Goal: Transaction & Acquisition: Purchase product/service

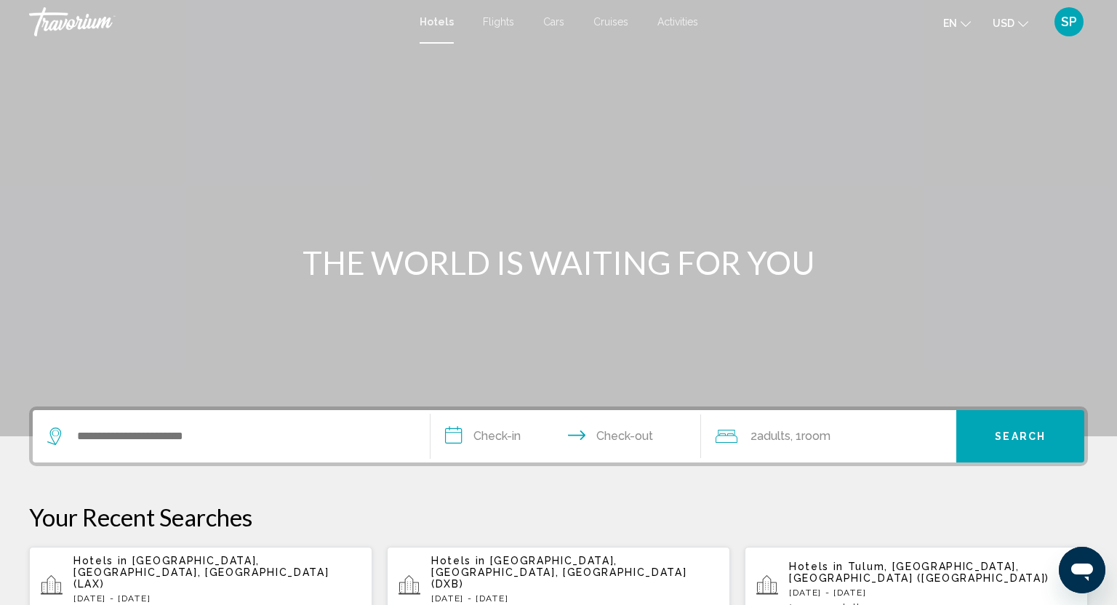
click at [686, 20] on span "Activities" at bounding box center [678, 22] width 41 height 12
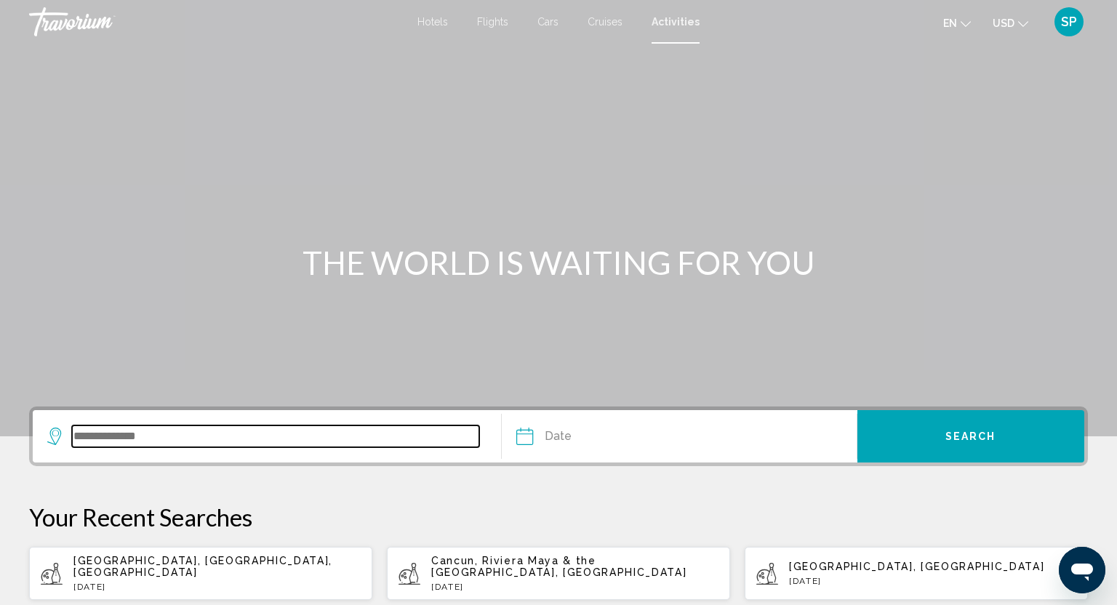
click at [189, 433] on input "Search widget" at bounding box center [275, 437] width 407 height 22
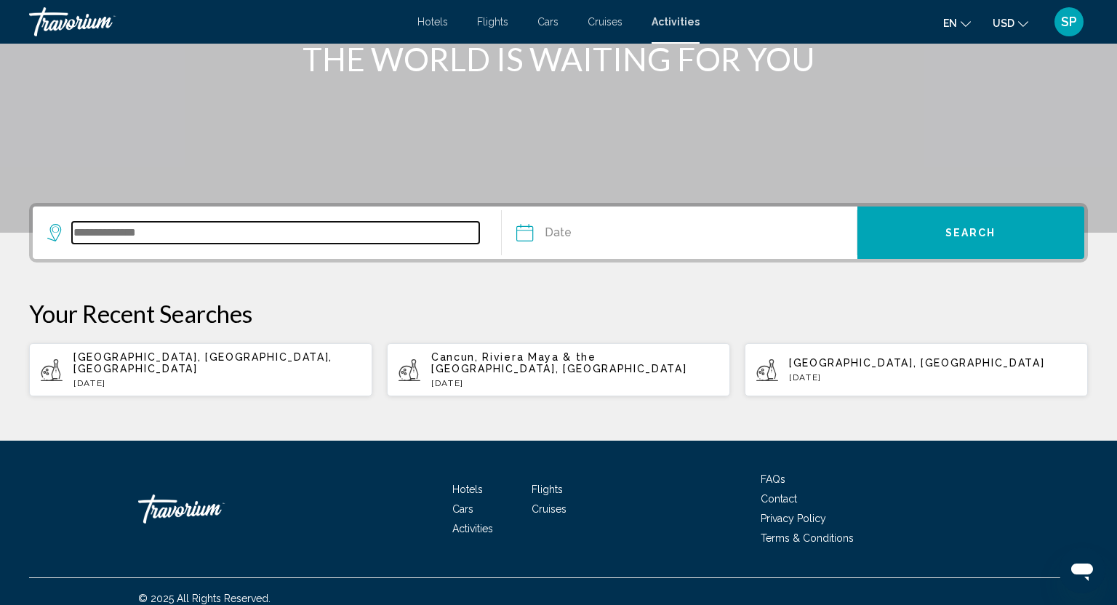
scroll to position [206, 0]
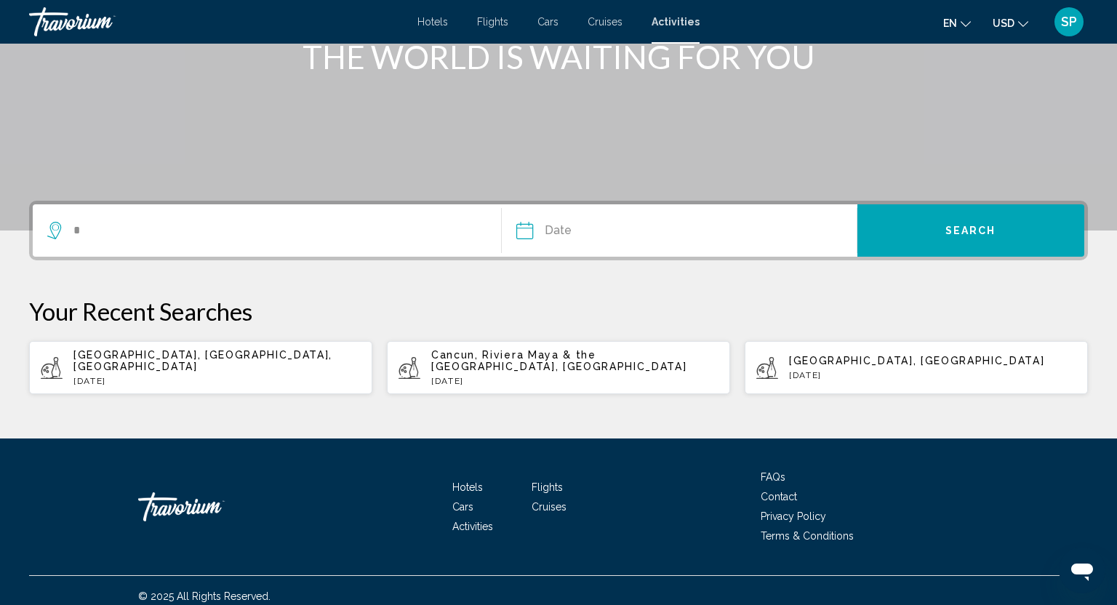
click at [189, 439] on div "Hotels Flights Cars Cruises Activities FAQs Contact Privacy Policy Terms & Cond…" at bounding box center [558, 507] width 1059 height 137
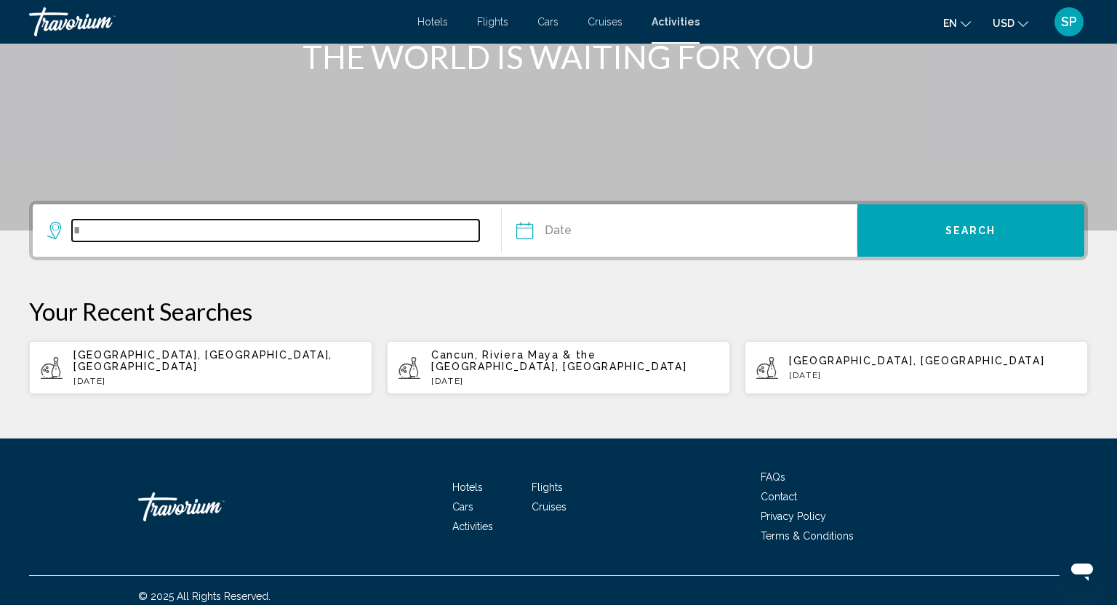
click at [120, 239] on input "*" at bounding box center [275, 231] width 407 height 22
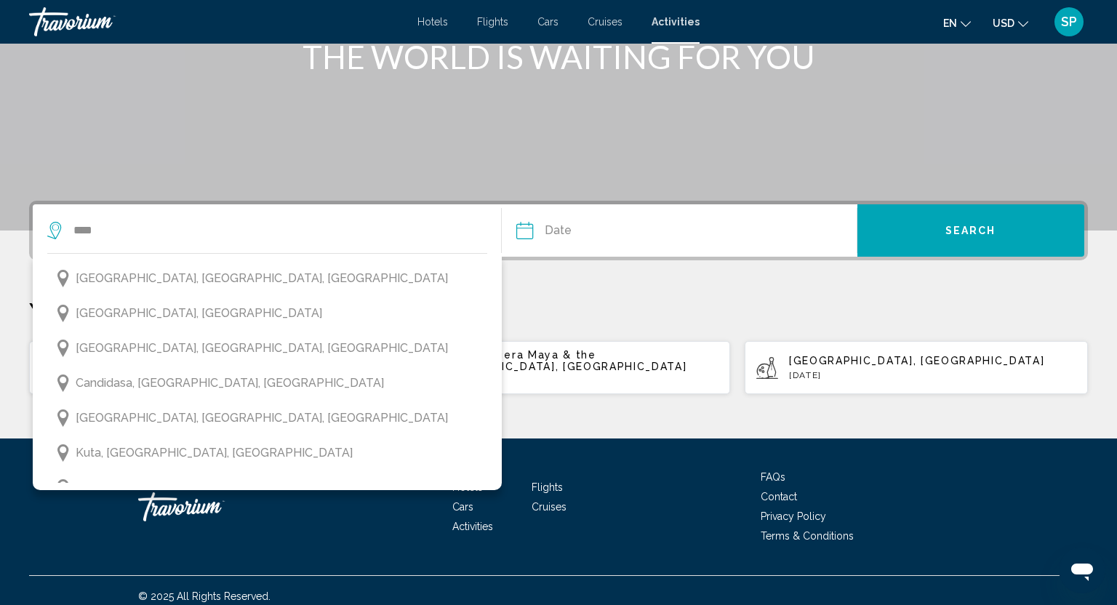
click at [129, 310] on span "[GEOGRAPHIC_DATA], [GEOGRAPHIC_DATA]" at bounding box center [199, 313] width 247 height 20
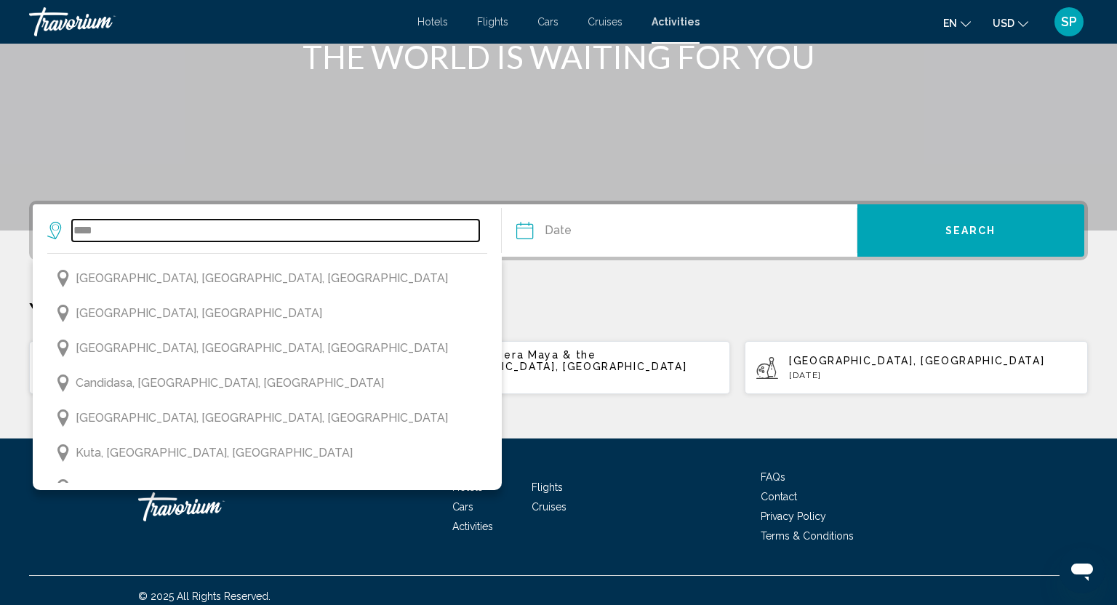
type input "**********"
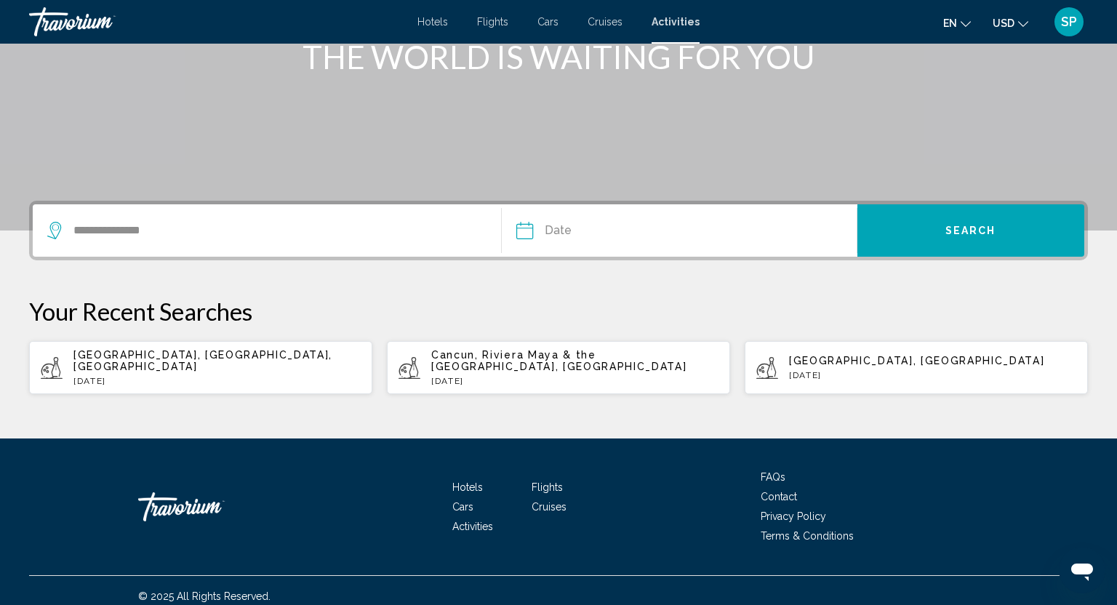
click at [522, 237] on input "Date" at bounding box center [601, 232] width 176 height 57
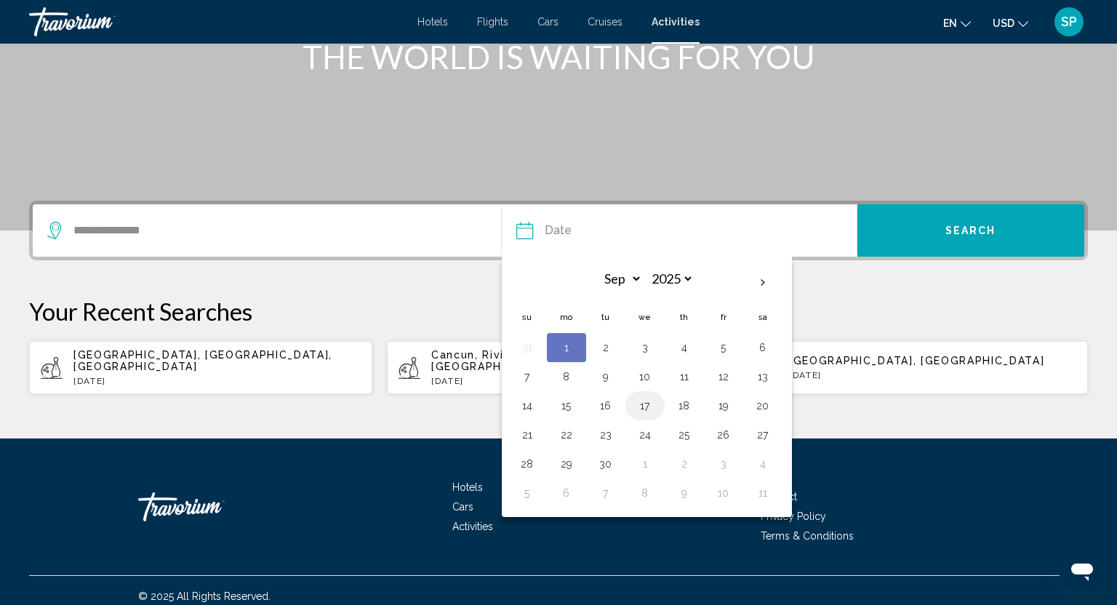
click at [645, 404] on button "17" at bounding box center [645, 406] width 23 height 20
type input "**********"
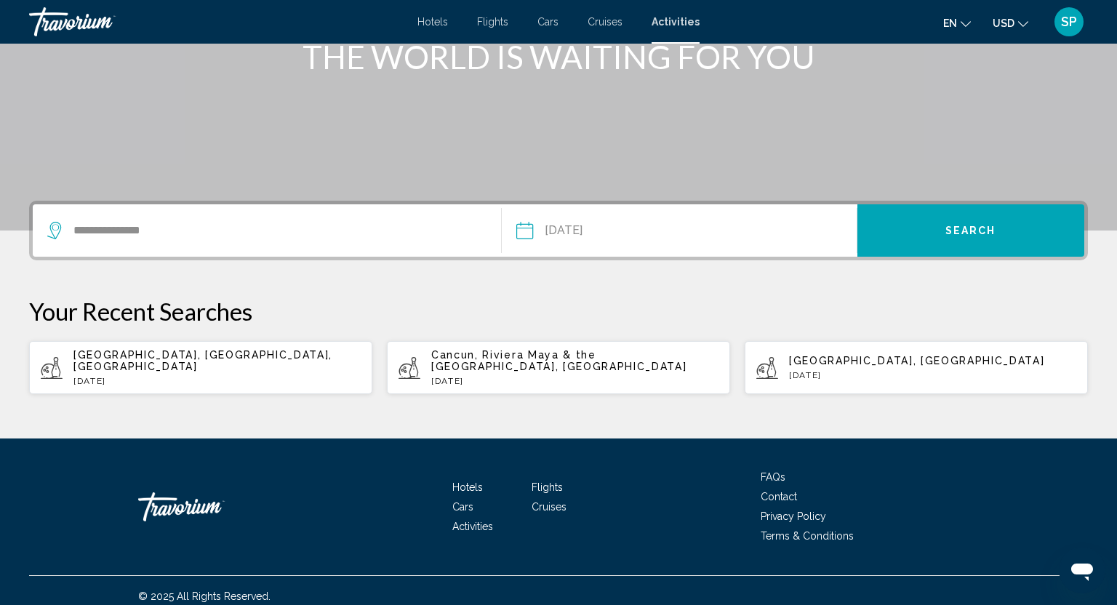
click at [936, 223] on button "Search" at bounding box center [971, 230] width 227 height 52
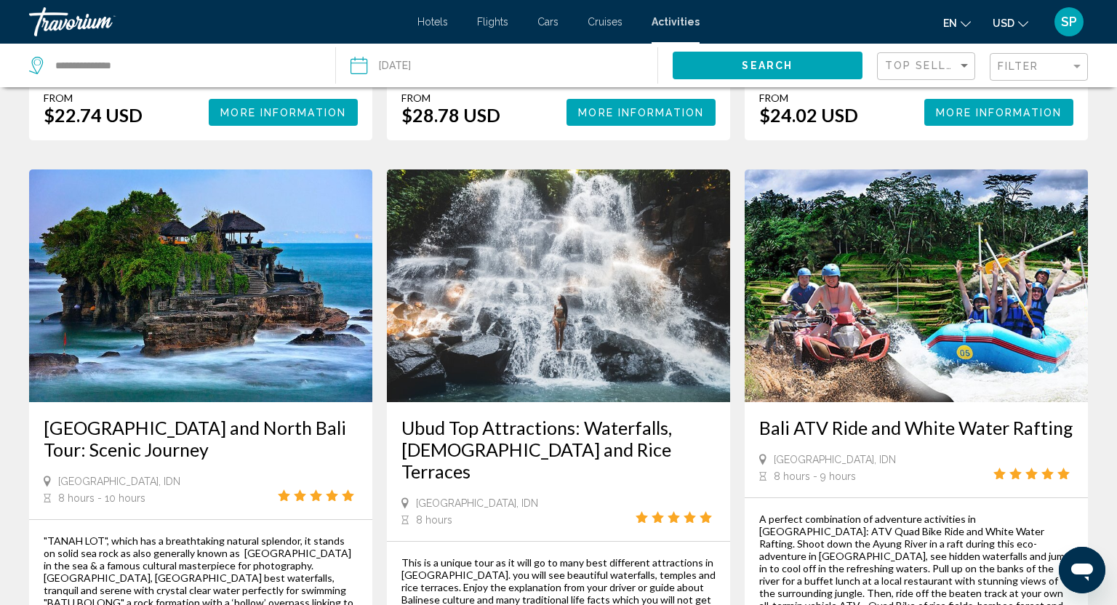
scroll to position [1955, 0]
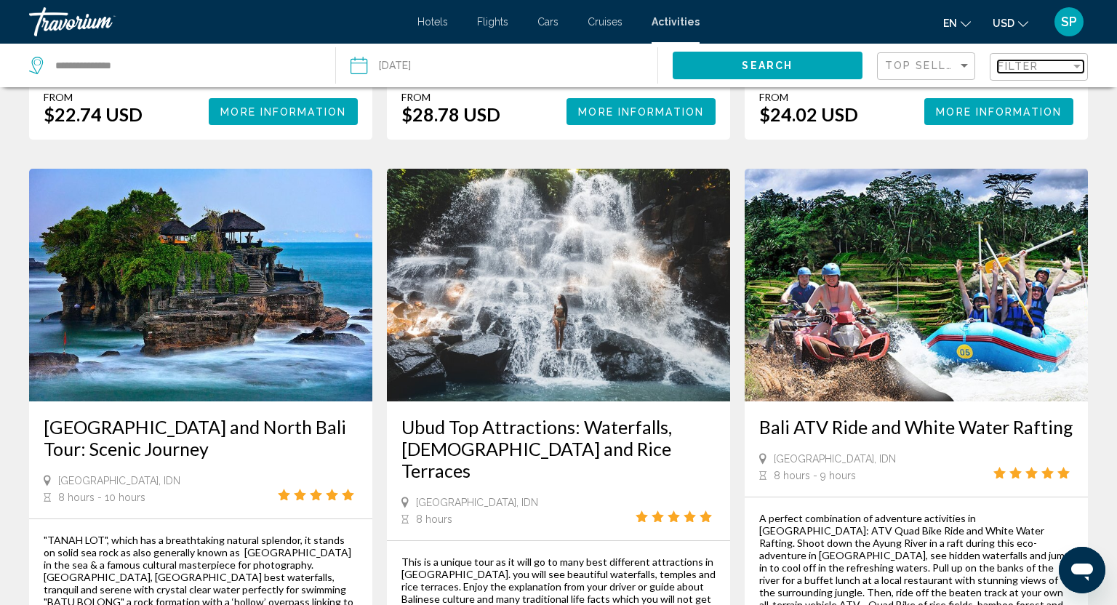
click at [1022, 61] on mat-select "Filter" at bounding box center [1041, 67] width 86 height 12
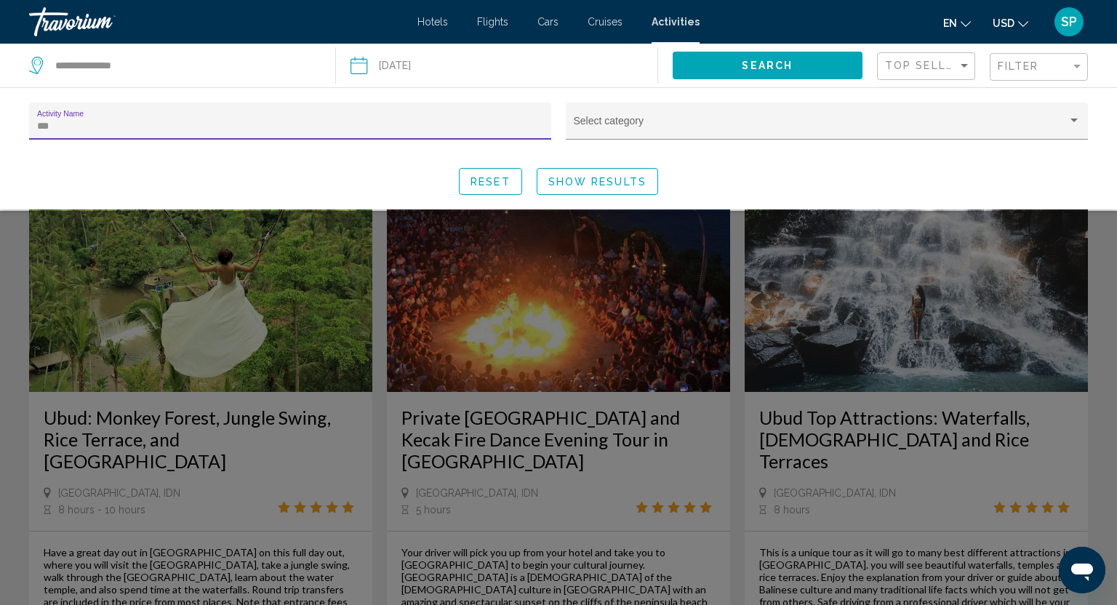
scroll to position [4, 0]
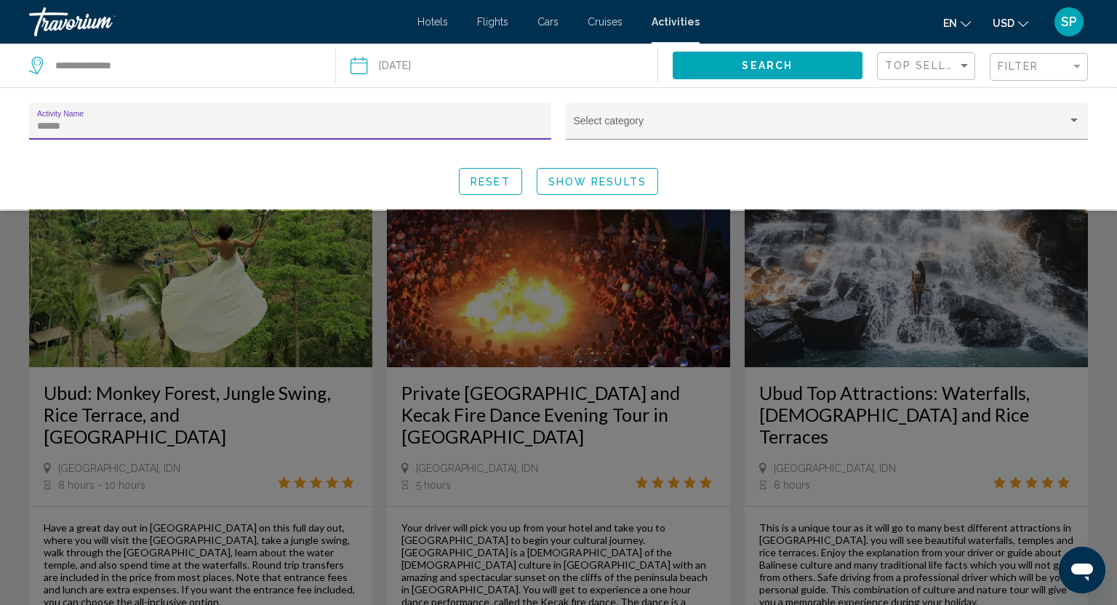
type input "******"
click at [620, 185] on span "Show Results" at bounding box center [597, 182] width 98 height 12
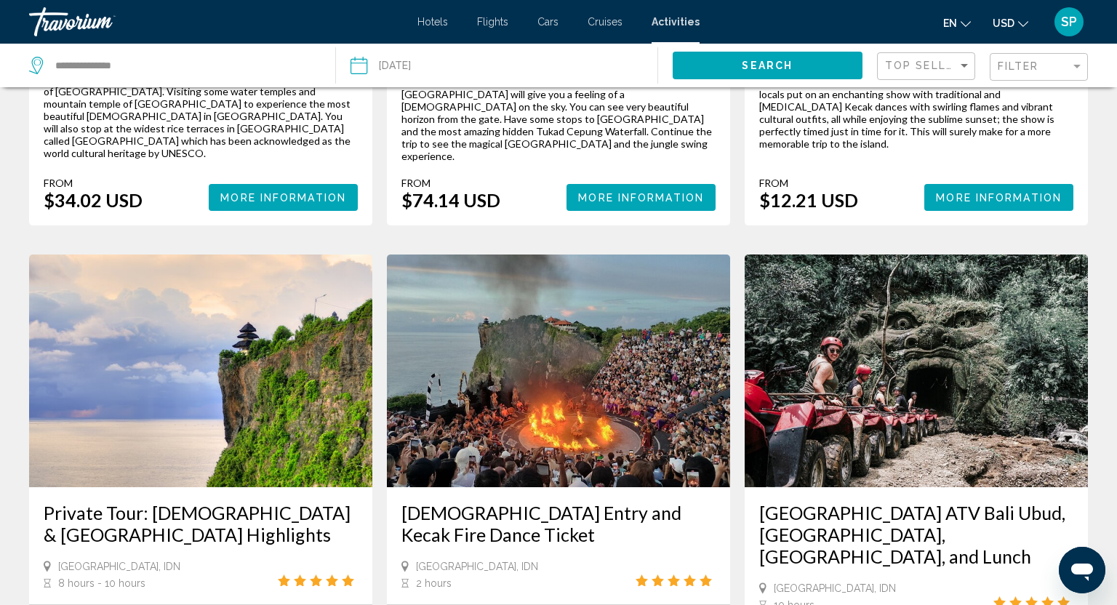
scroll to position [1119, 0]
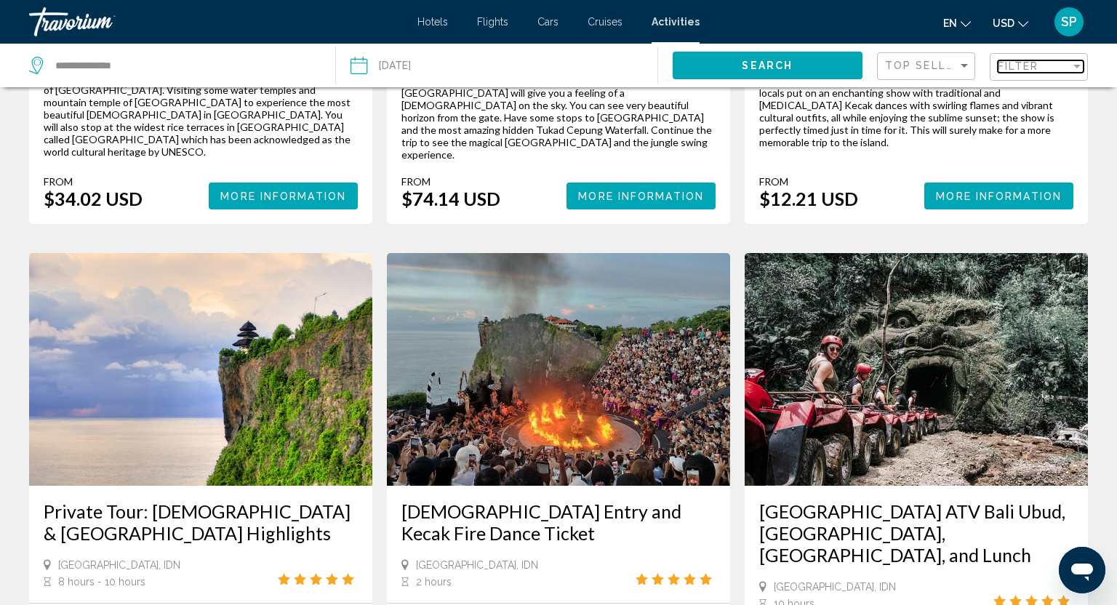
click at [1053, 65] on div "Filter" at bounding box center [1034, 66] width 73 height 12
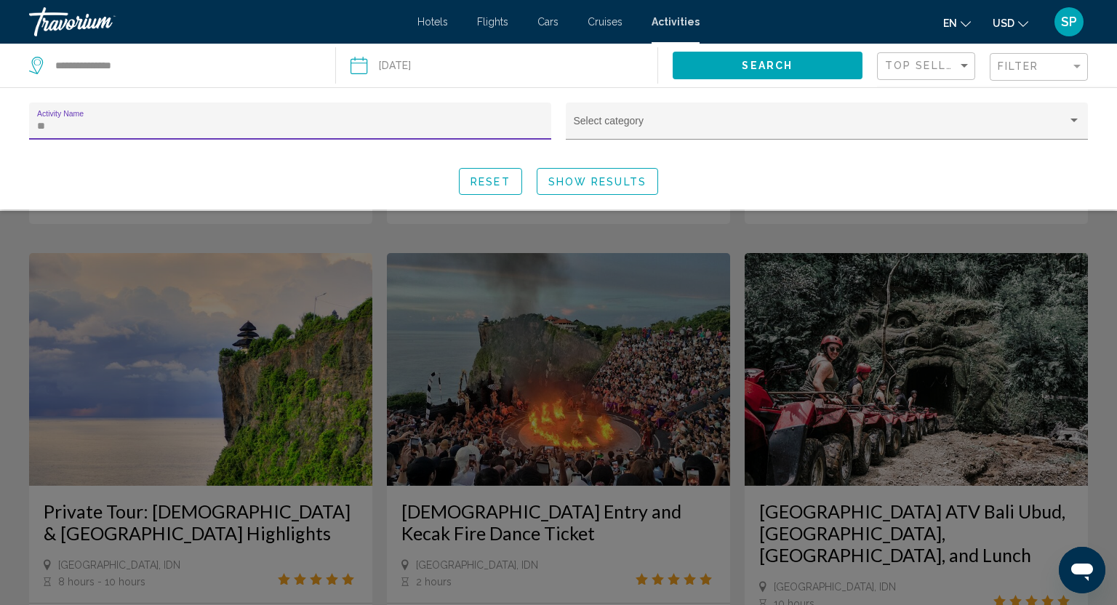
type input "*"
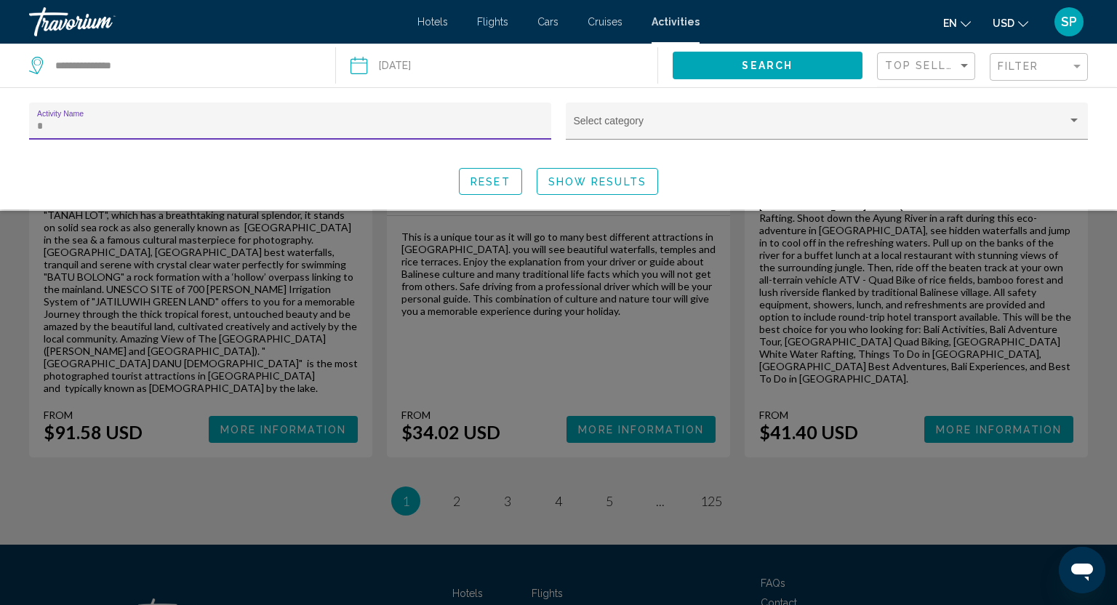
scroll to position [1009, 0]
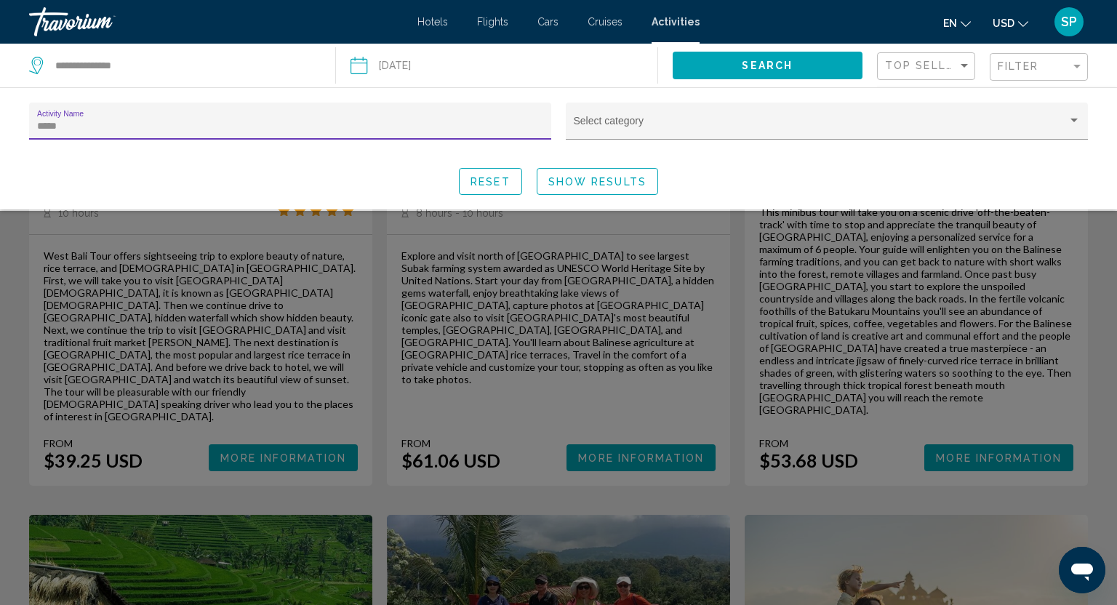
type input "*****"
click at [644, 184] on span "Show Results" at bounding box center [597, 182] width 98 height 12
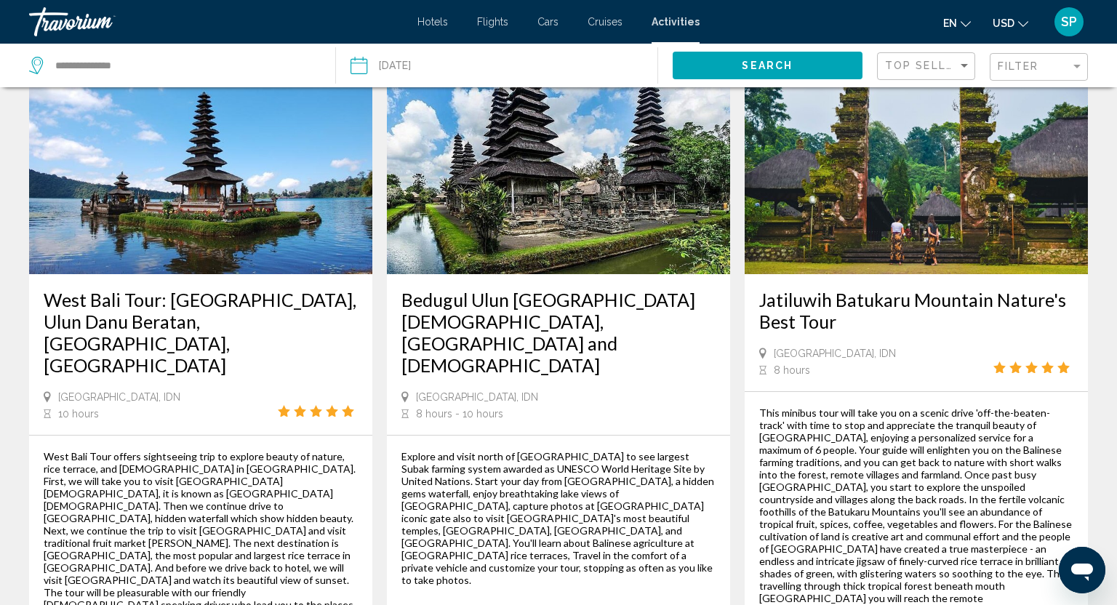
scroll to position [807, 0]
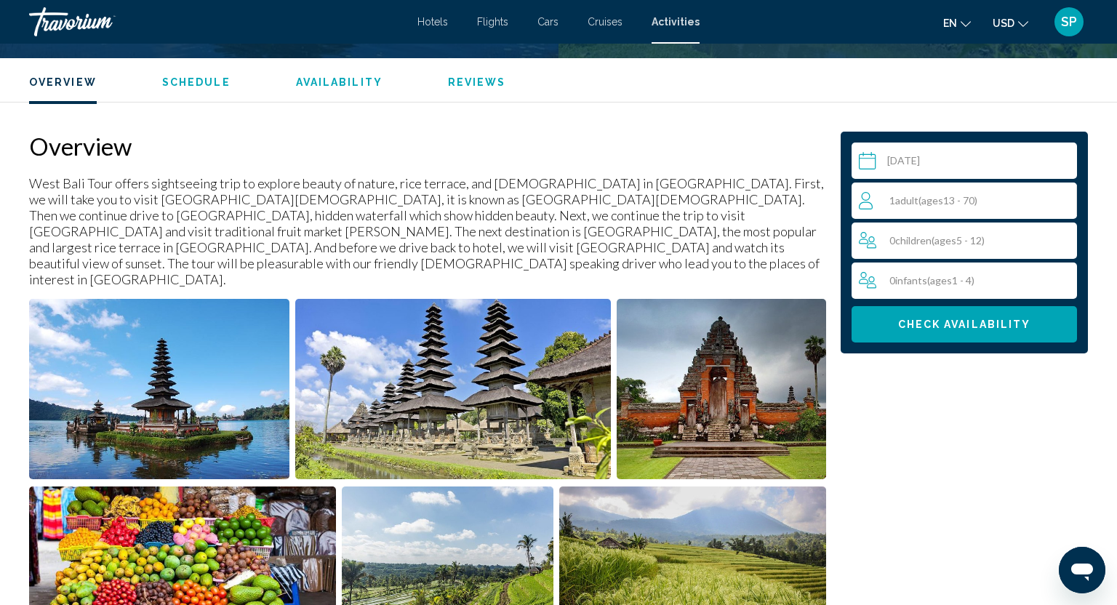
scroll to position [386, 0]
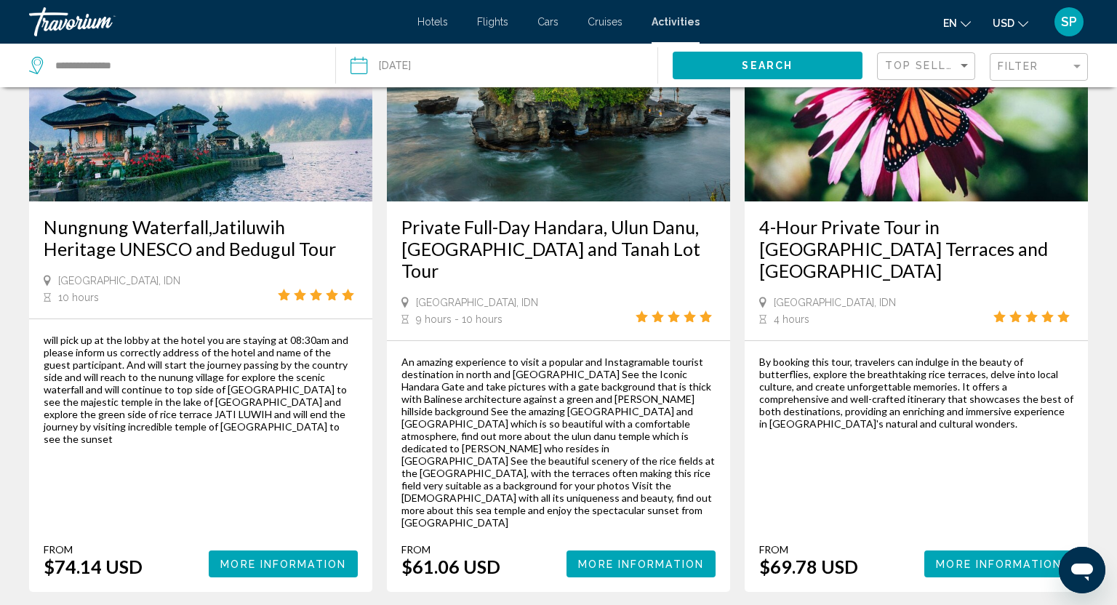
scroll to position [2256, 0]
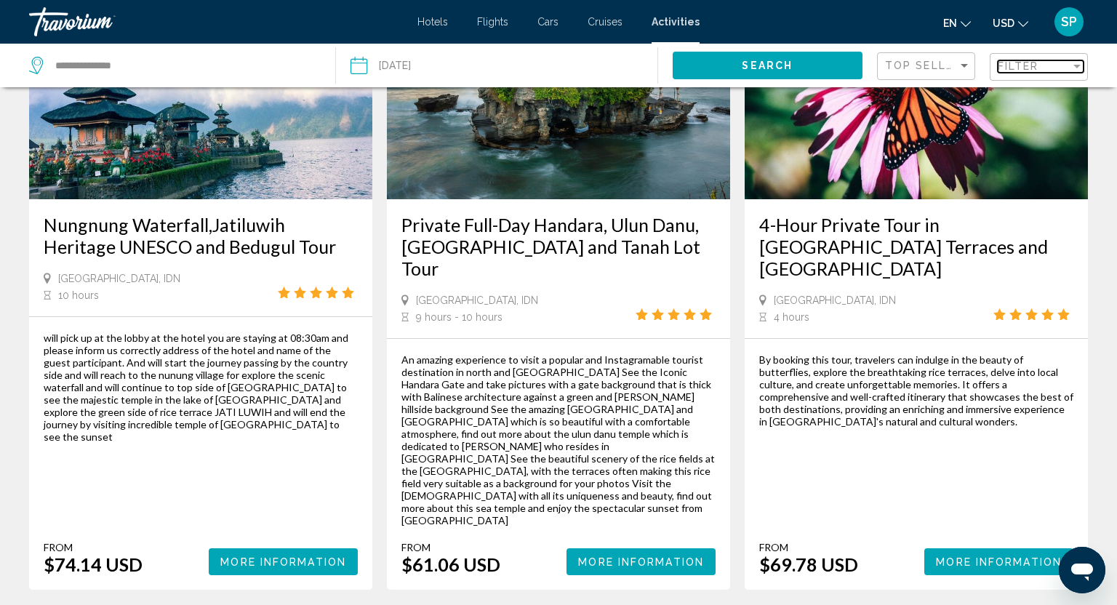
click at [1047, 71] on div "Filter" at bounding box center [1034, 66] width 73 height 12
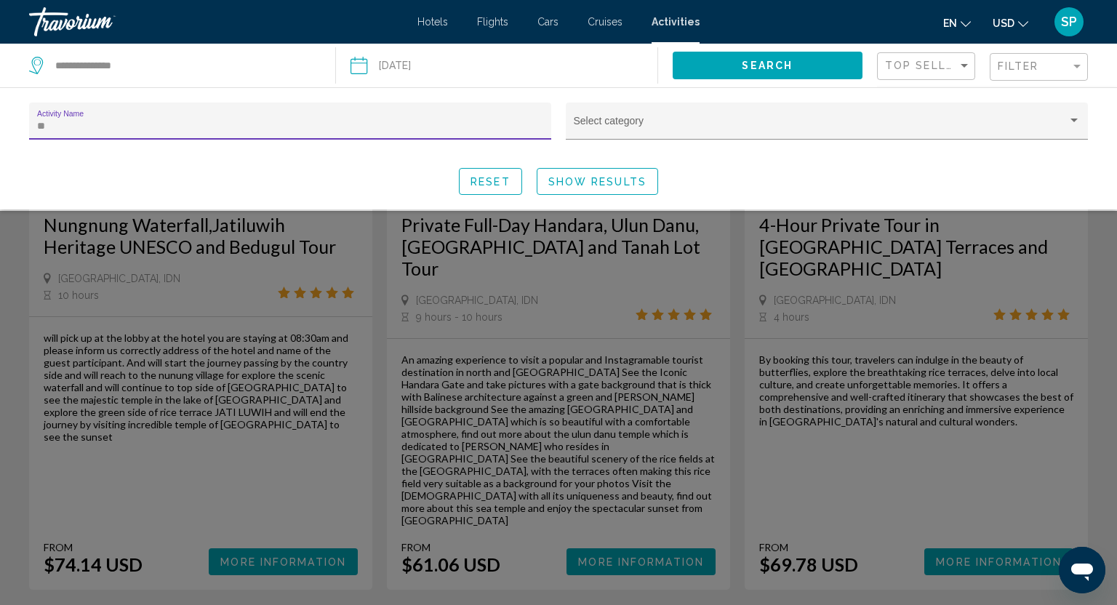
type input "*"
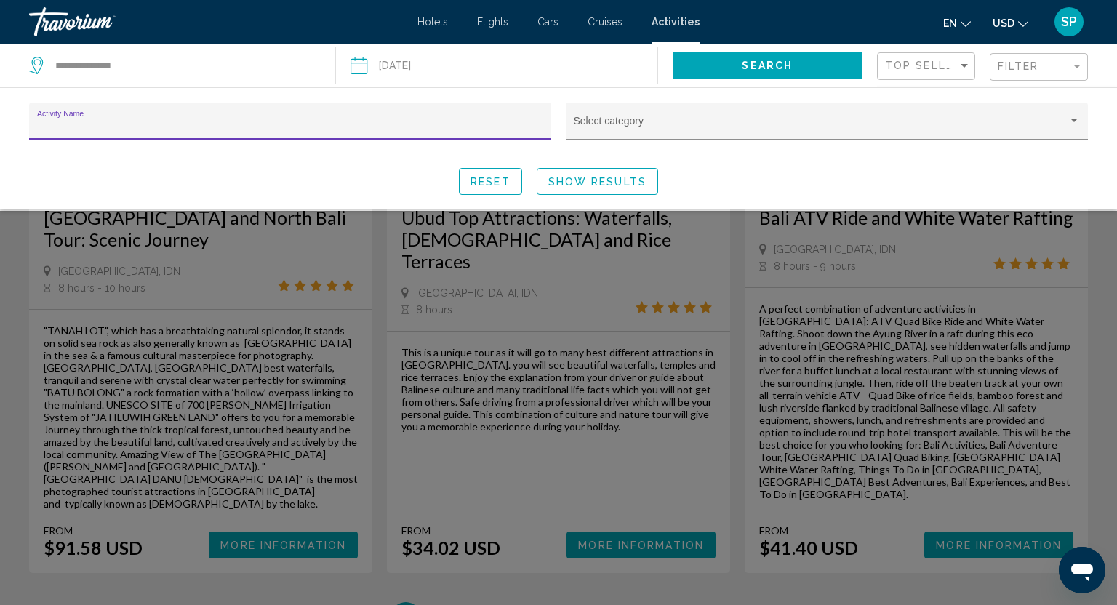
scroll to position [2256, 0]
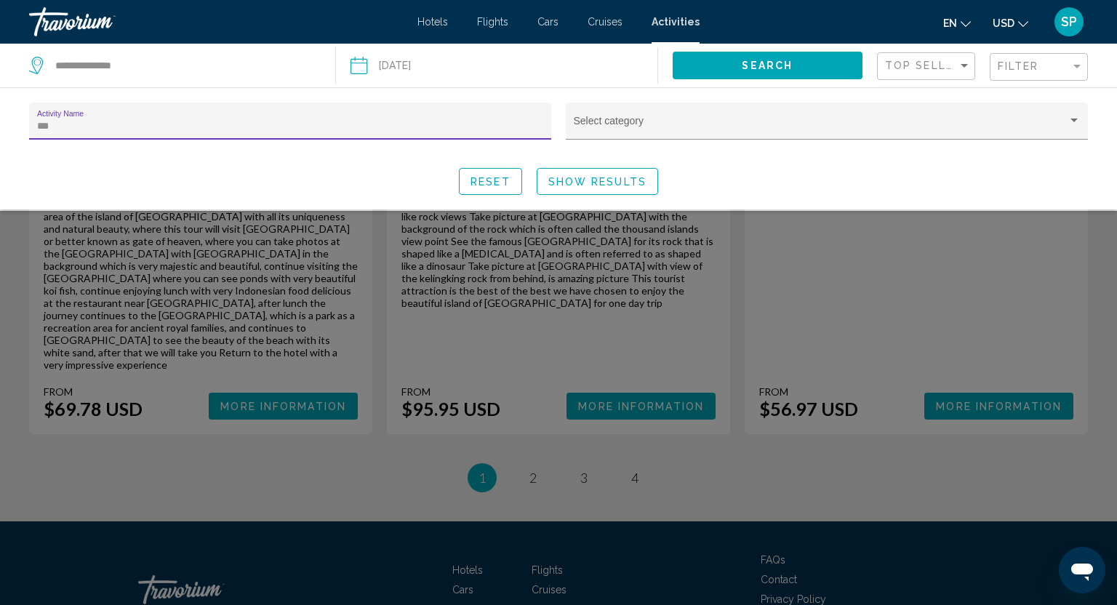
scroll to position [2243, 0]
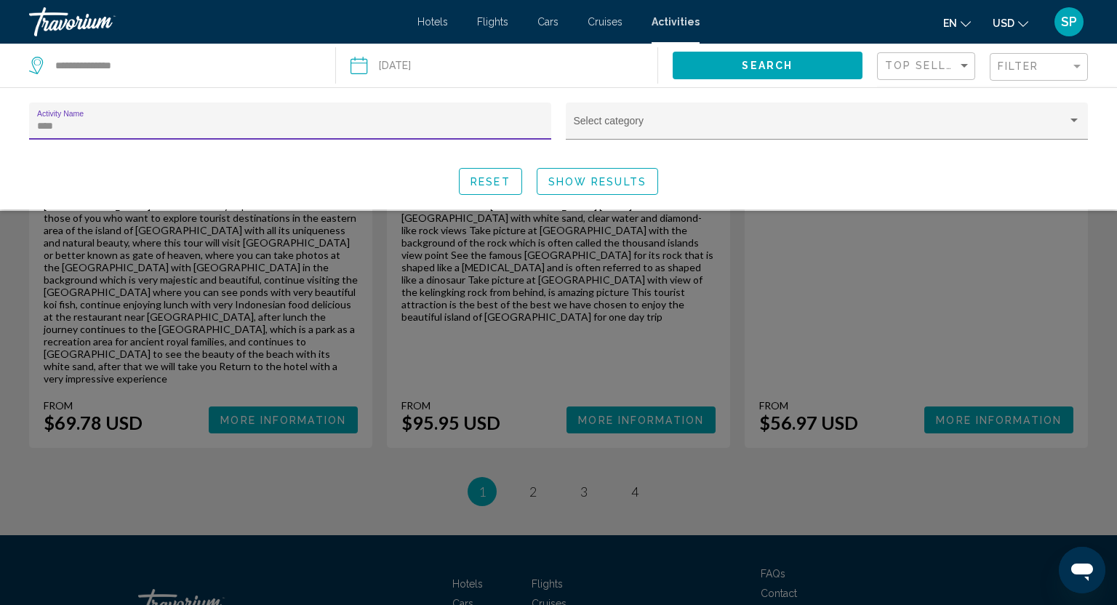
type input "****"
click at [572, 169] on button "Show Results" at bounding box center [597, 181] width 121 height 27
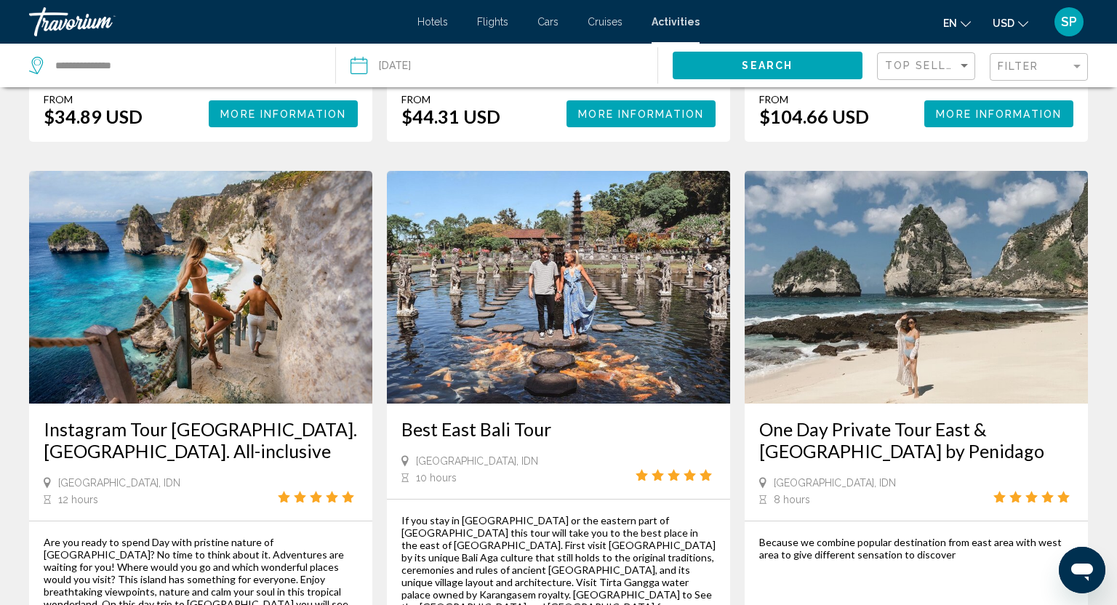
scroll to position [1293, 0]
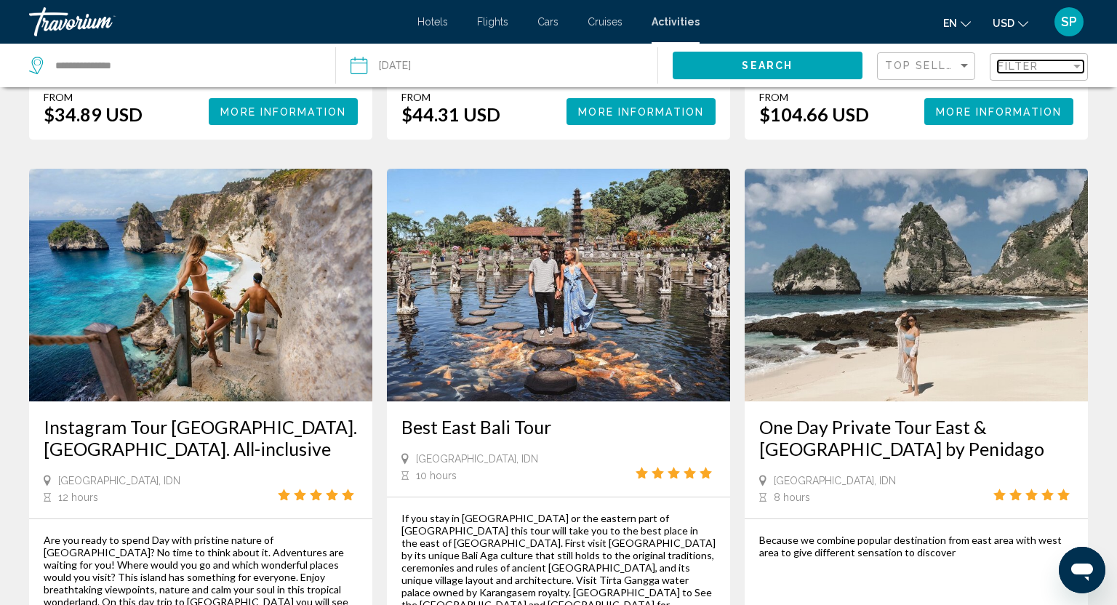
click at [1044, 68] on div "Filter" at bounding box center [1034, 66] width 73 height 12
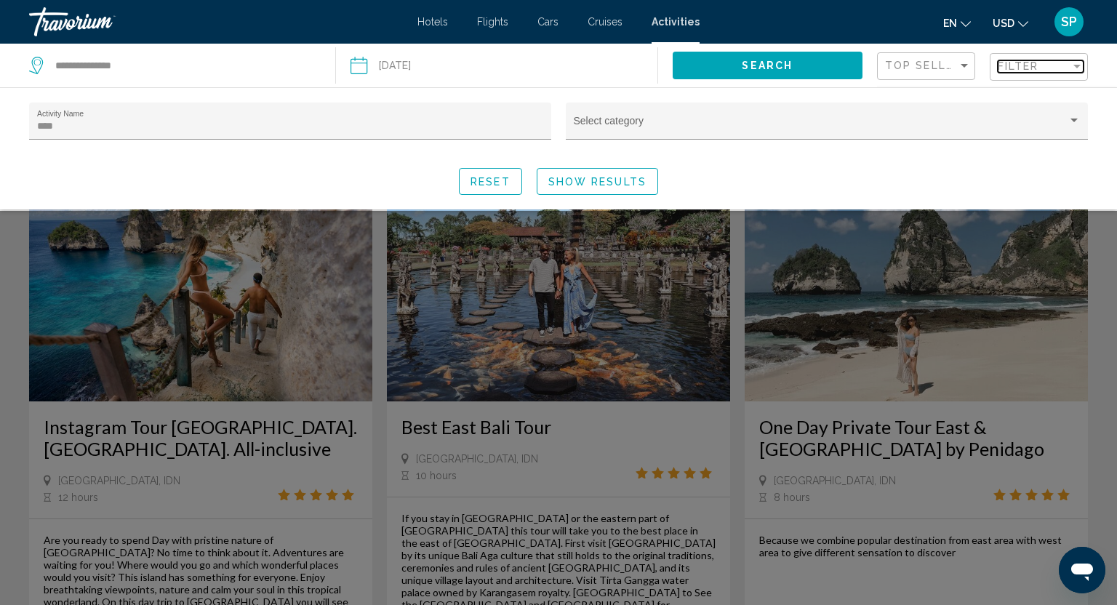
click at [1044, 68] on div "Filter" at bounding box center [1034, 66] width 73 height 12
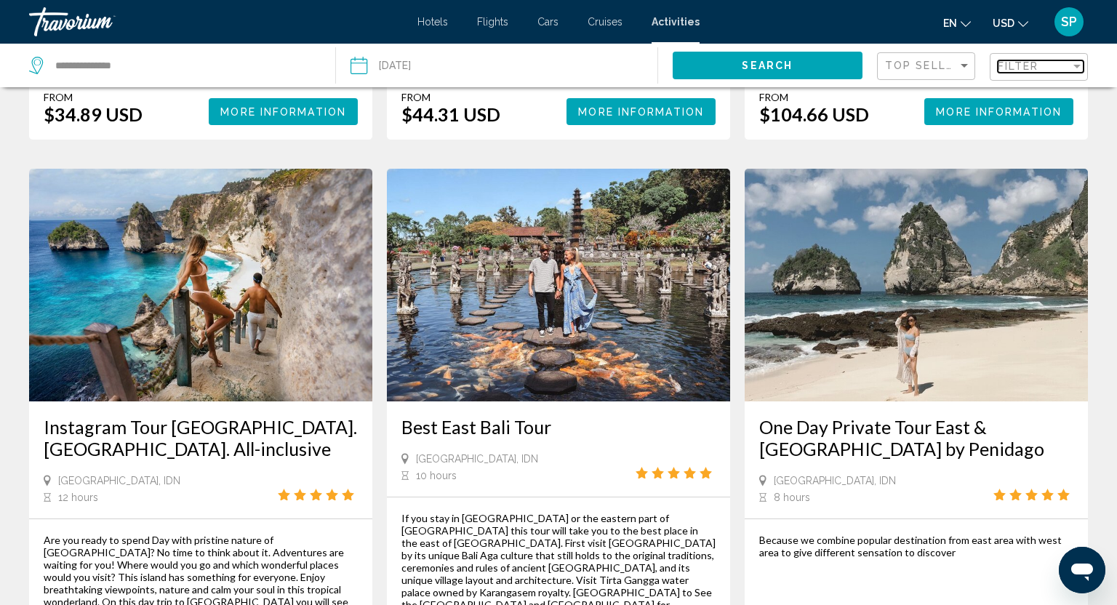
click at [1044, 69] on div "Filter" at bounding box center [1034, 66] width 73 height 12
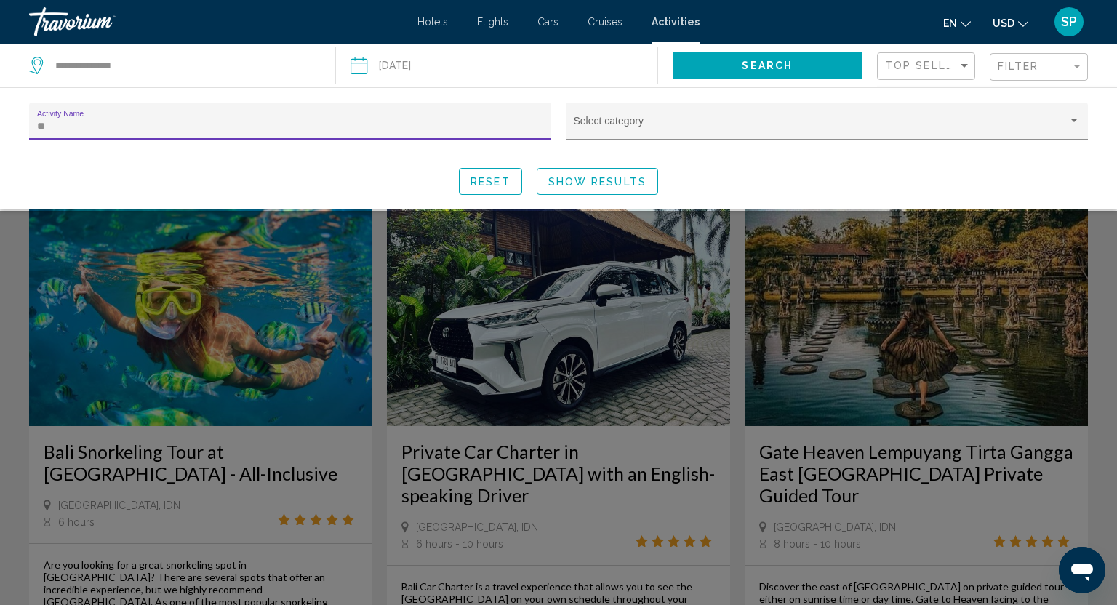
type input "*"
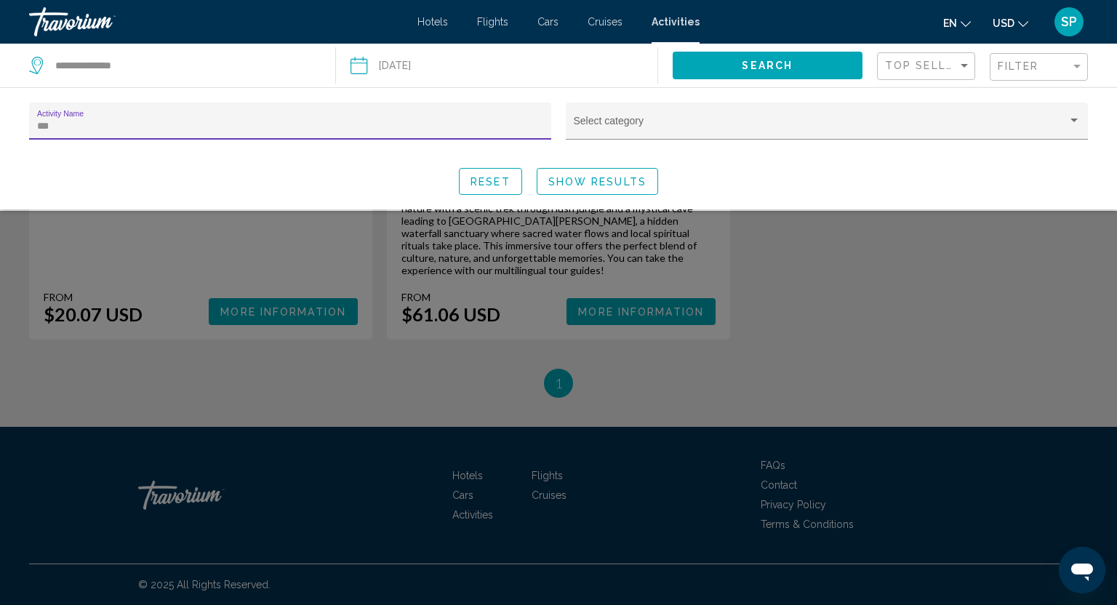
scroll to position [1018, 0]
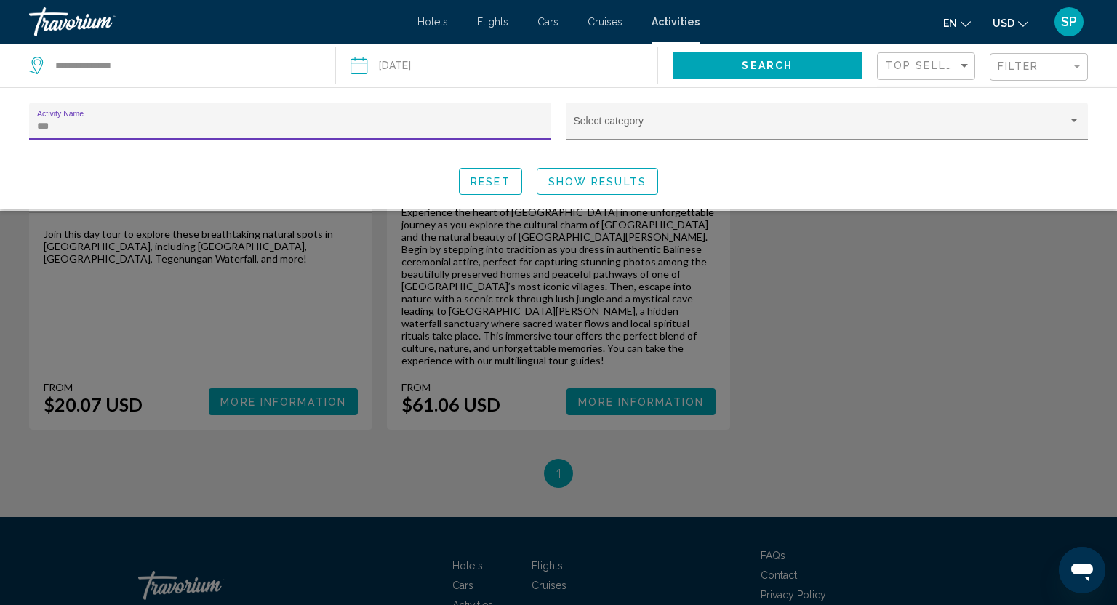
type input "***"
click at [953, 341] on div "Search widget" at bounding box center [558, 408] width 1117 height 394
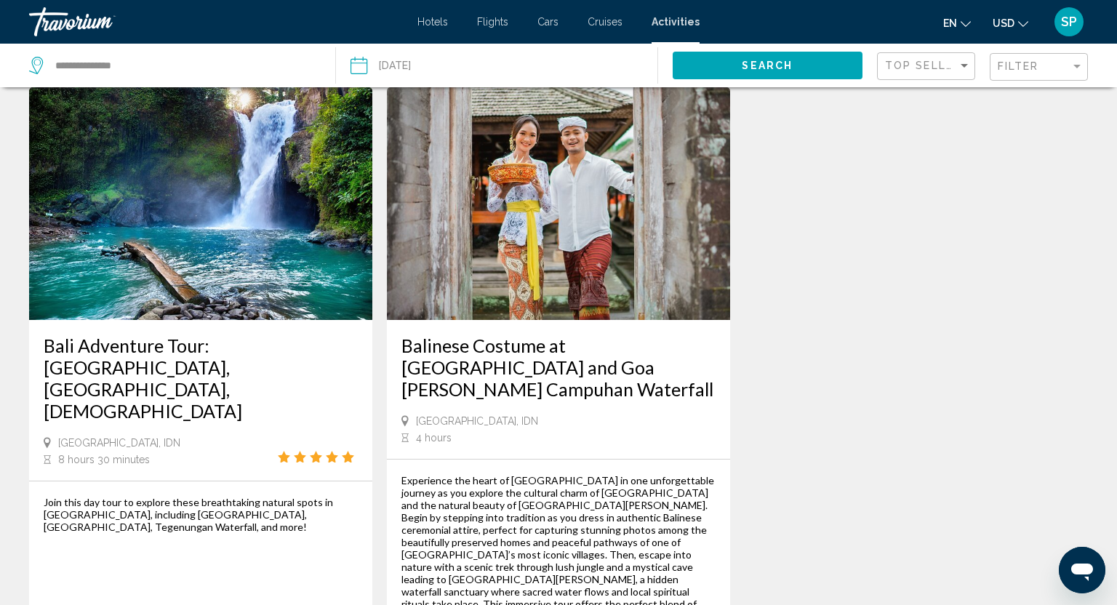
scroll to position [751, 0]
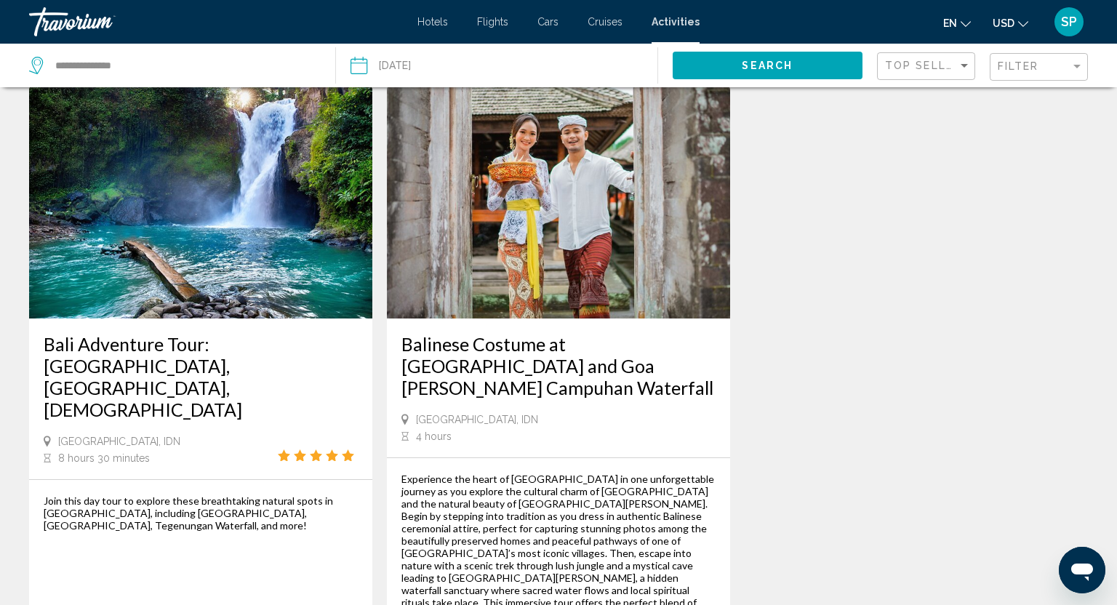
click at [200, 189] on img "Main content" at bounding box center [200, 202] width 343 height 233
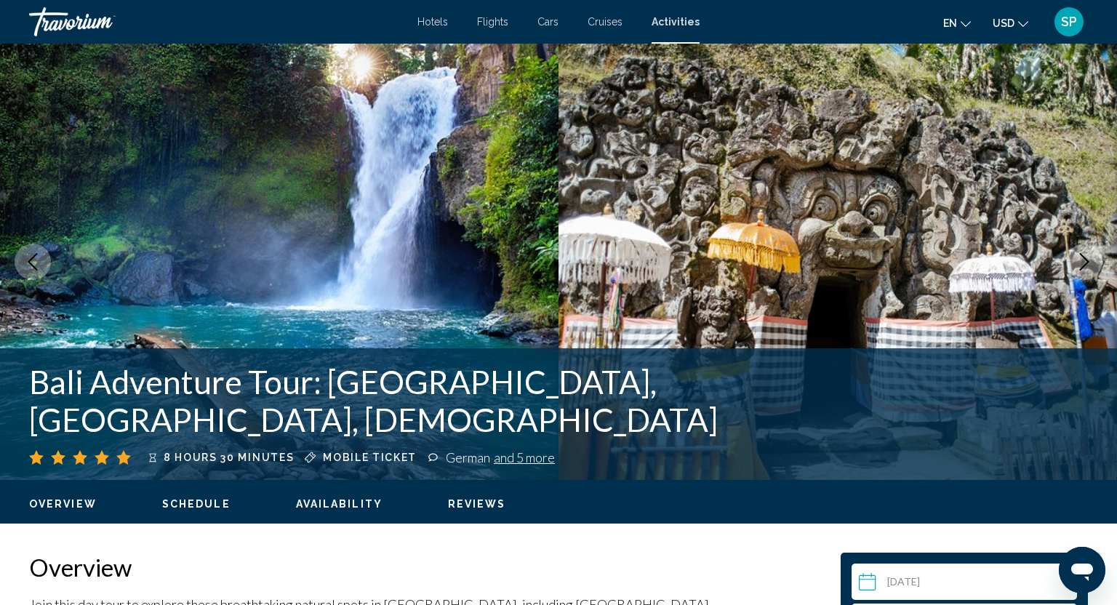
click at [1080, 30] on div "SP" at bounding box center [1069, 21] width 29 height 29
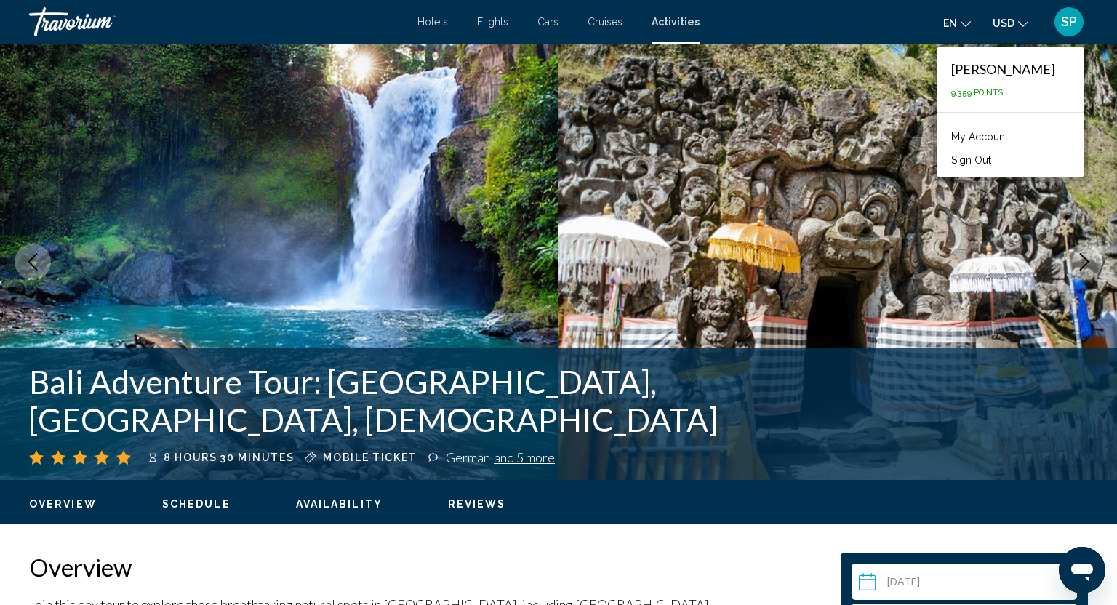
click at [994, 138] on link "My Account" at bounding box center [979, 136] width 71 height 19
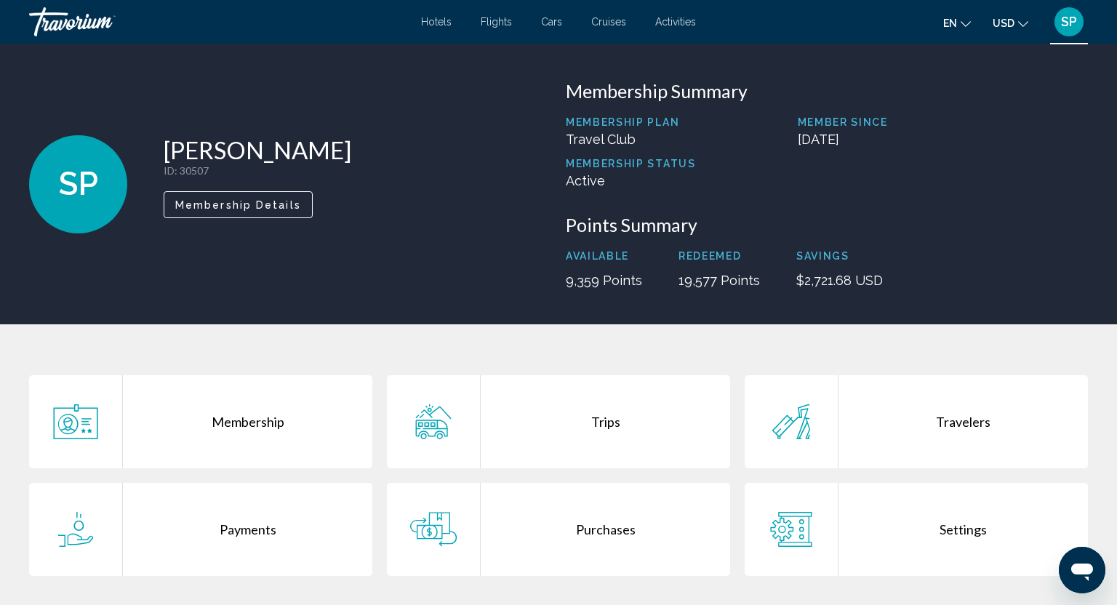
click at [595, 548] on div "Purchases" at bounding box center [606, 529] width 250 height 93
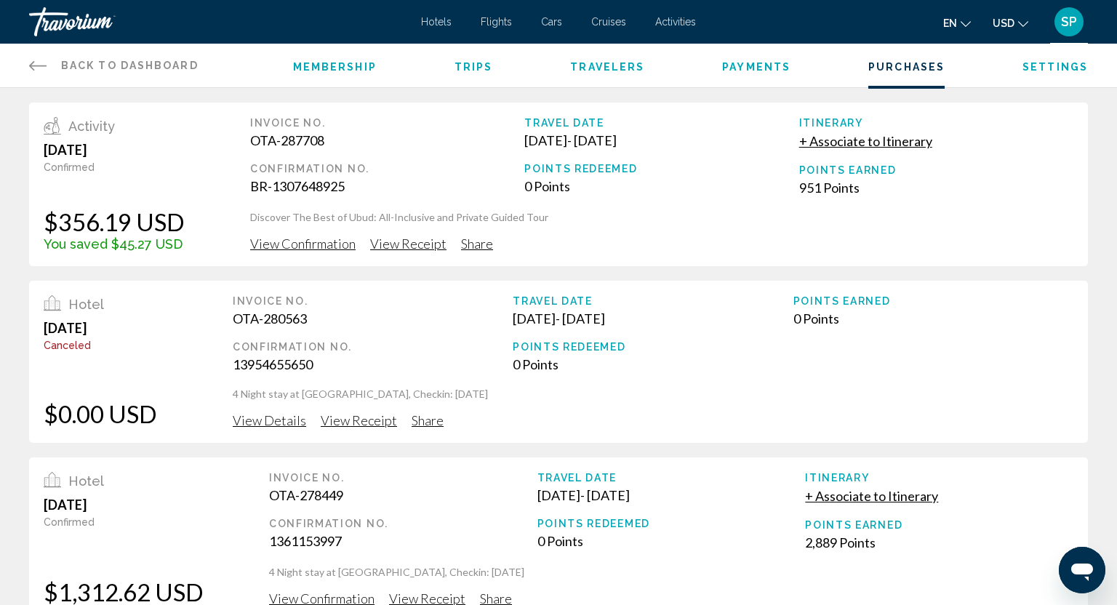
click at [1078, 22] on div "SP" at bounding box center [1069, 21] width 29 height 29
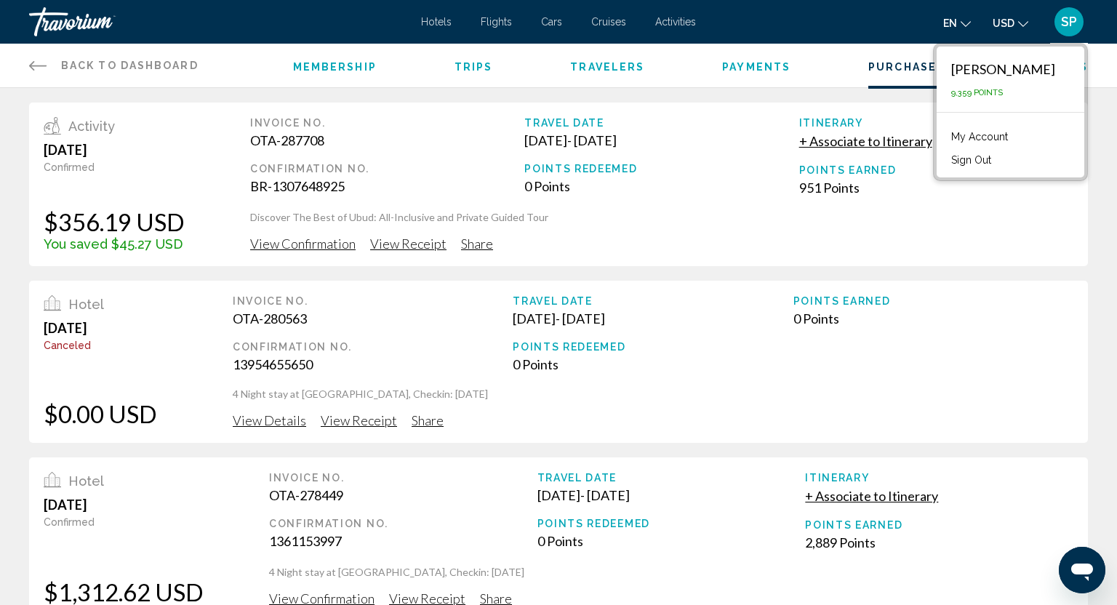
click at [676, 21] on span "Activities" at bounding box center [675, 22] width 41 height 12
